Goal: Check status: Check status

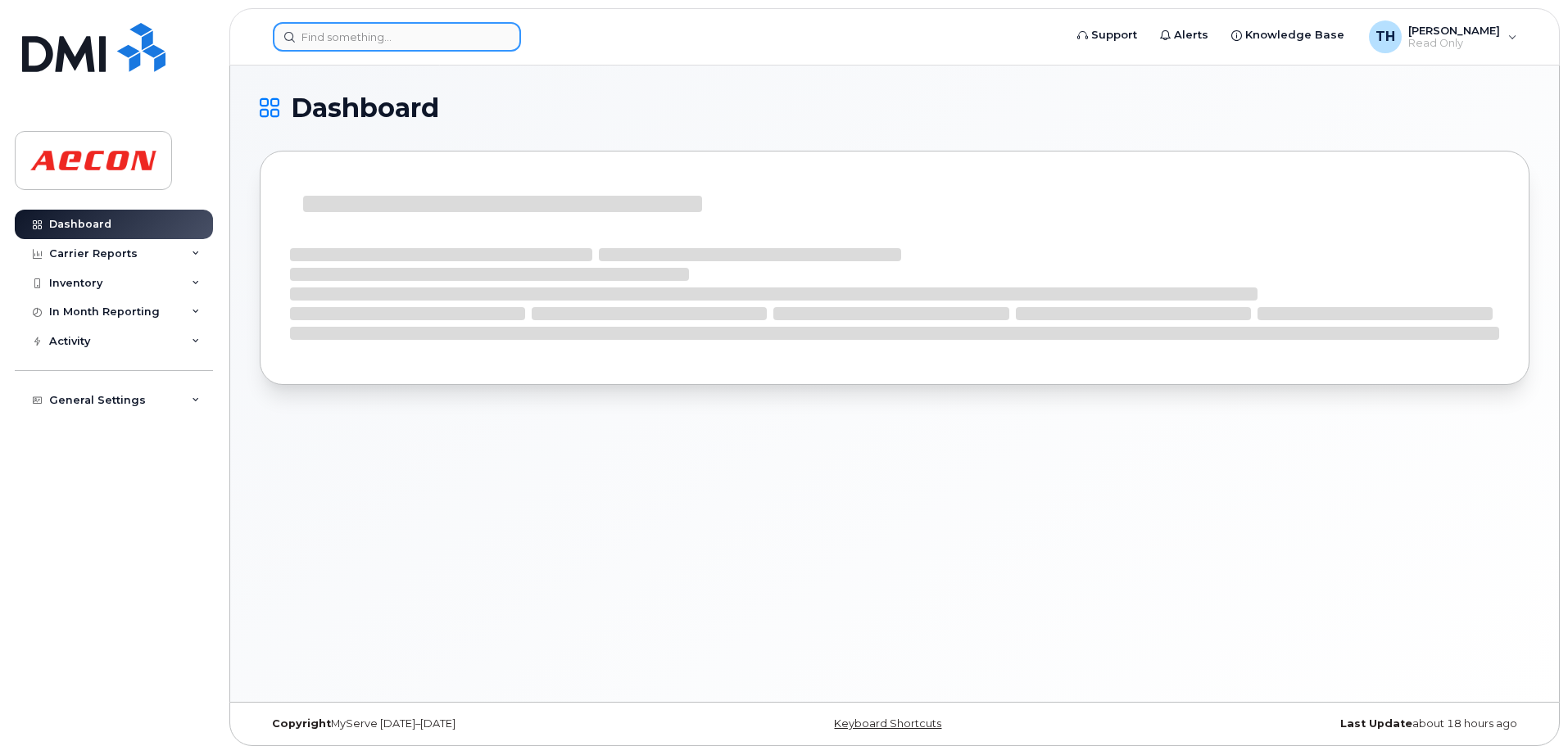
click at [367, 43] on input at bounding box center [397, 37] width 248 height 29
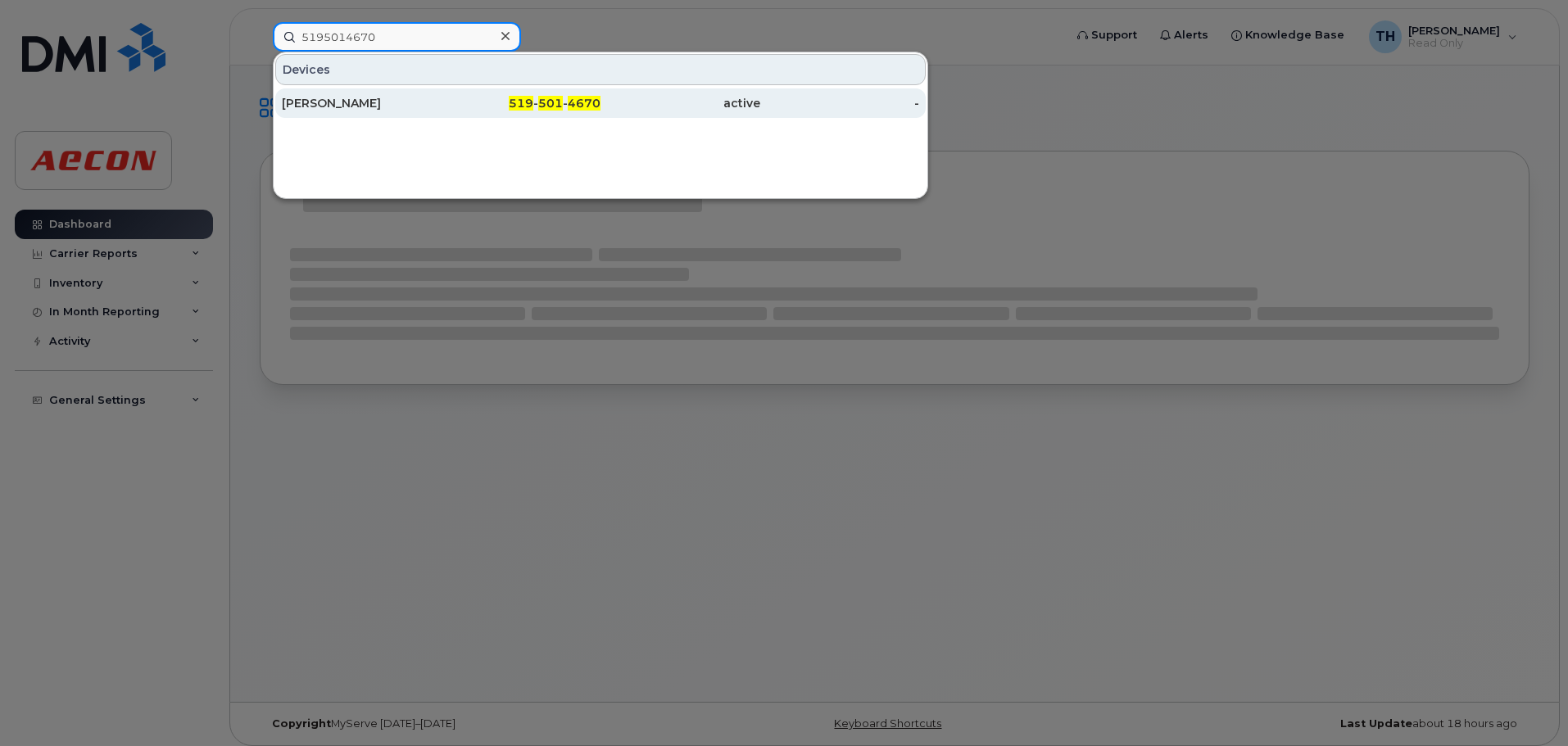
type input "5195014670"
click at [369, 95] on div "[PERSON_NAME]" at bounding box center [361, 103] width 160 height 29
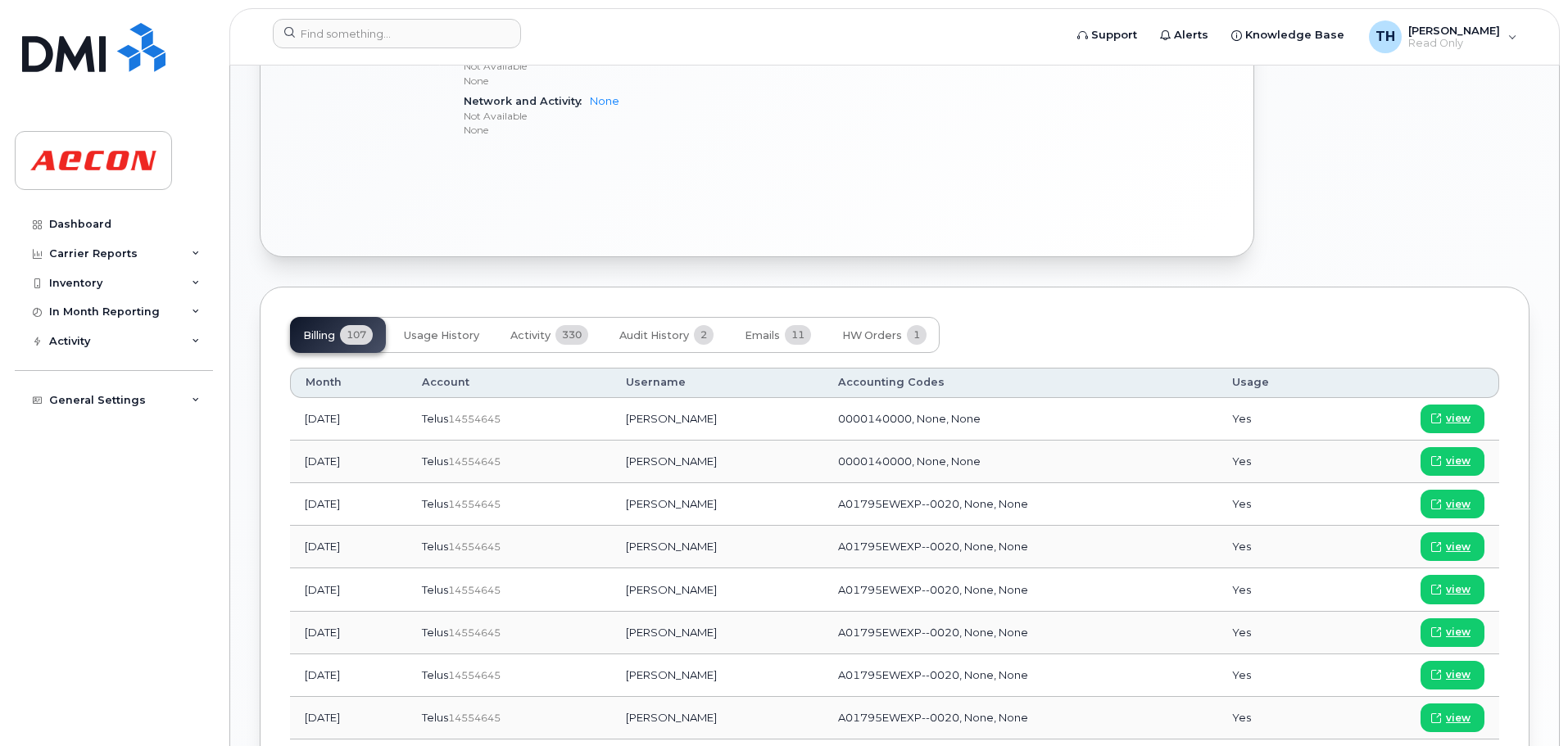
scroll to position [901, 0]
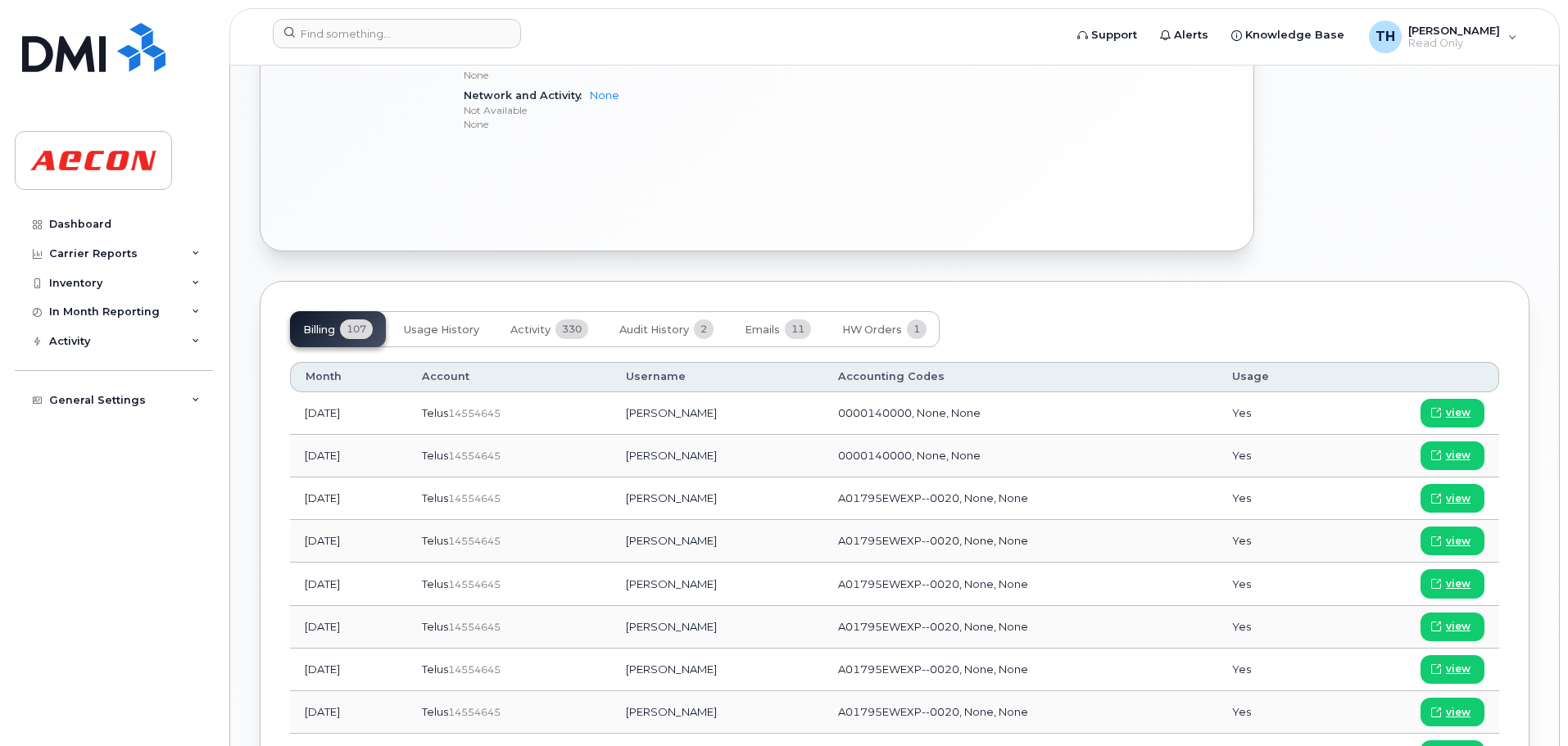
click at [873, 501] on span "A01795EWEXP--0020, None, None" at bounding box center [933, 498] width 190 height 13
click at [838, 501] on span "A01795EWEXP--0020, None, None" at bounding box center [933, 498] width 190 height 13
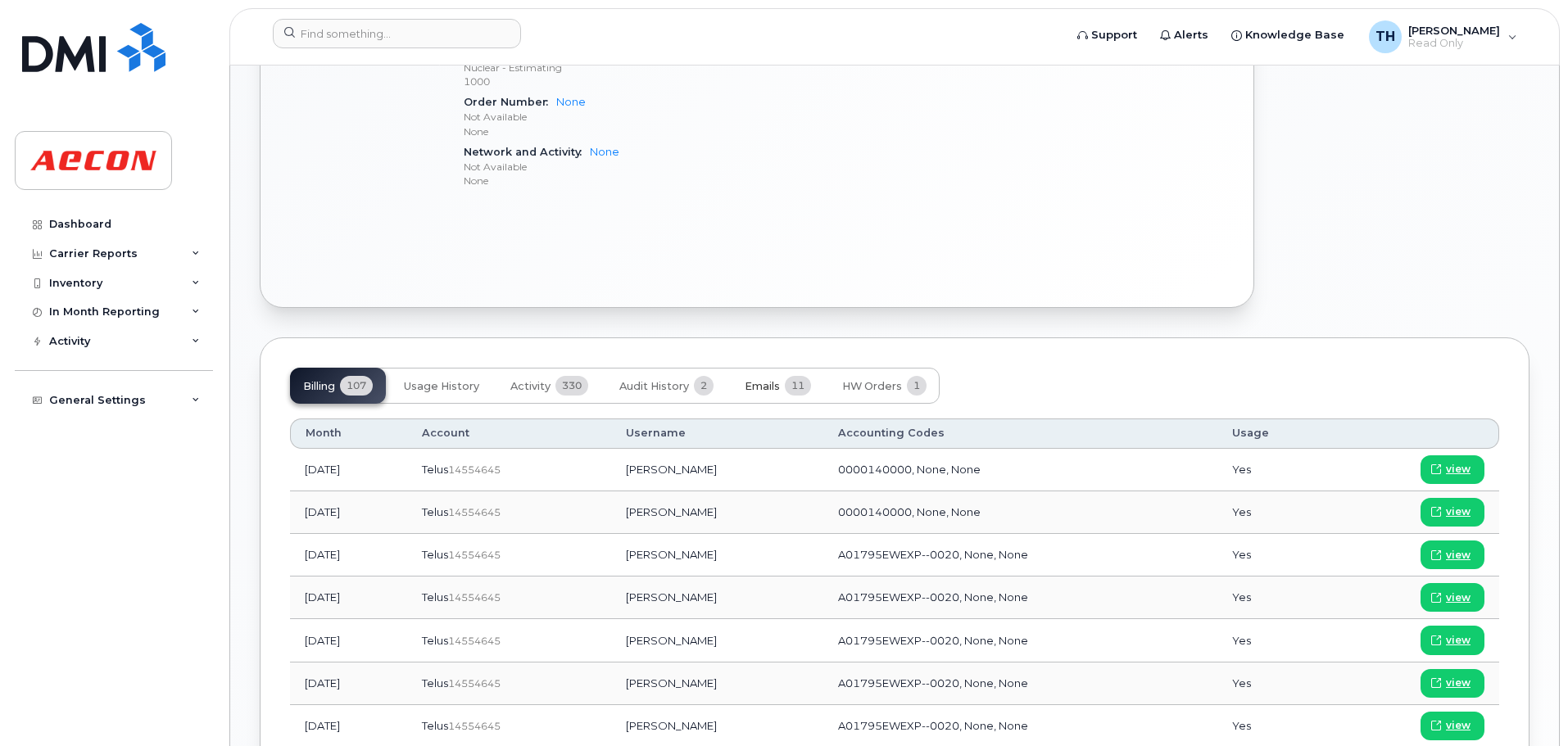
scroll to position [738, 0]
